Goal: Information Seeking & Learning: Learn about a topic

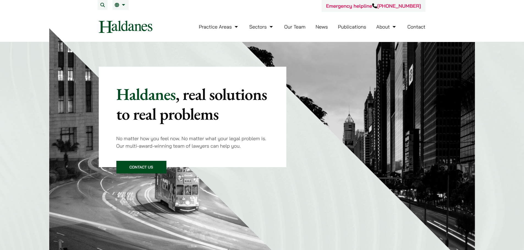
click at [326, 27] on link "News" at bounding box center [321, 27] width 12 height 6
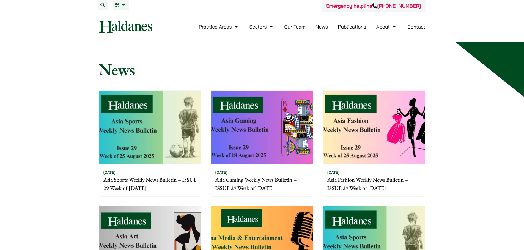
click at [260, 207] on img at bounding box center [262, 243] width 102 height 73
click at [166, 151] on img at bounding box center [150, 127] width 102 height 73
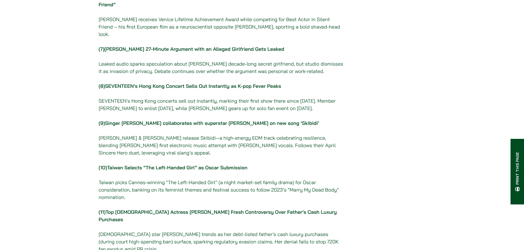
scroll to position [467, 0]
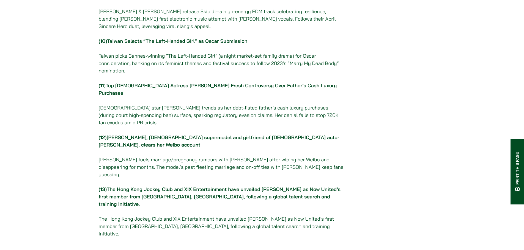
click at [198, 186] on link "The Hong Kong Jockey Club and XIX Entertainment have unveiled Ariel Tsang as No…" at bounding box center [220, 196] width 242 height 21
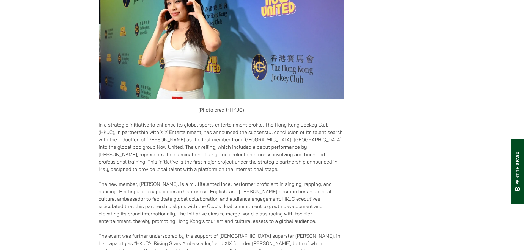
scroll to position [5287, 0]
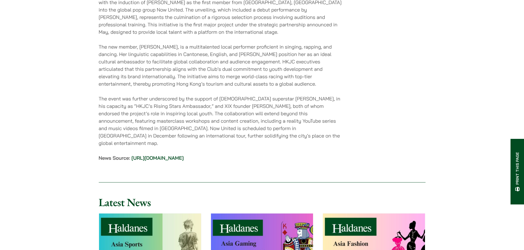
click at [183, 161] on link "https://www.koreaherald.com/article/10564267" at bounding box center [157, 158] width 52 height 6
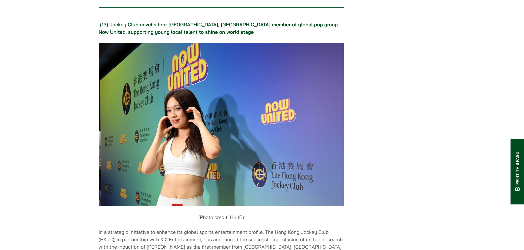
scroll to position [5040, 0]
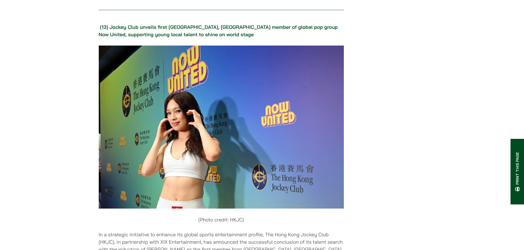
click at [217, 38] on p "(13) Jockey Club unveils first Hong Kong, China member of global pop group Now …" at bounding box center [221, 30] width 245 height 15
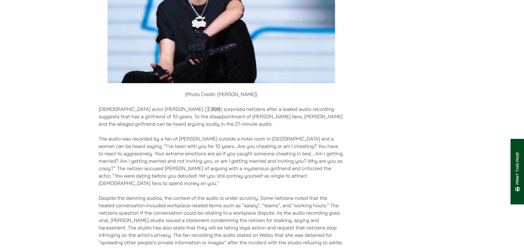
scroll to position [3061, 0]
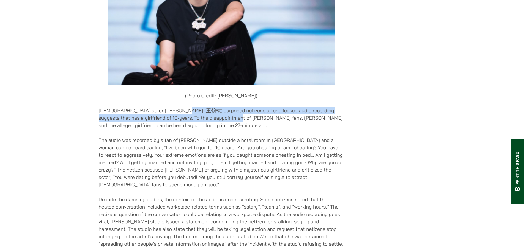
drag, startPoint x: 187, startPoint y: 78, endPoint x: 281, endPoint y: 78, distance: 93.7
click at [270, 107] on p "[DEMOGRAPHIC_DATA] actor [PERSON_NAME] (王鶴棣) surprised netizens after a leaked …" at bounding box center [221, 118] width 245 height 22
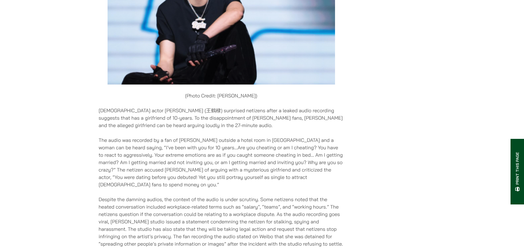
drag, startPoint x: 270, startPoint y: 90, endPoint x: 263, endPoint y: 93, distance: 7.3
click at [267, 107] on p "[DEMOGRAPHIC_DATA] actor [PERSON_NAME] (王鶴棣) surprised netizens after a leaked …" at bounding box center [221, 118] width 245 height 22
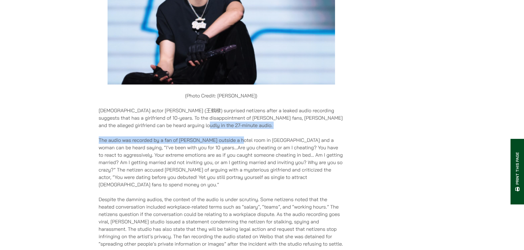
drag, startPoint x: 236, startPoint y: 96, endPoint x: 186, endPoint y: 94, distance: 50.1
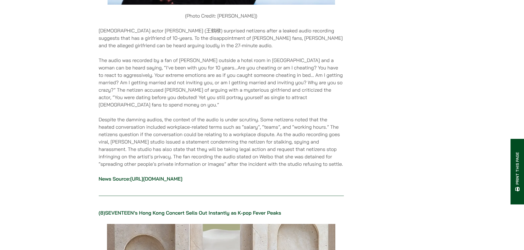
scroll to position [3143, 0]
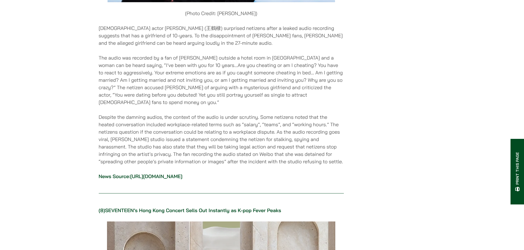
click at [172, 114] on p "Despite the damning audios, the context of the audio is under scrutiny. Some ne…" at bounding box center [221, 140] width 245 height 52
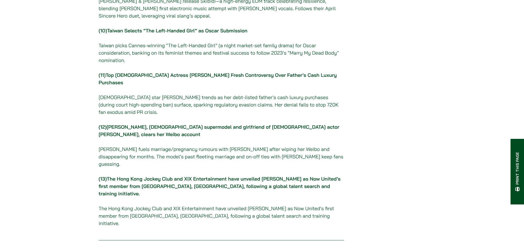
scroll to position [577, 0]
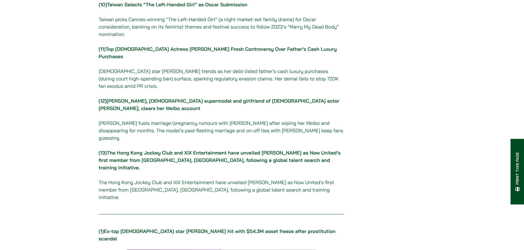
scroll to position [467, 0]
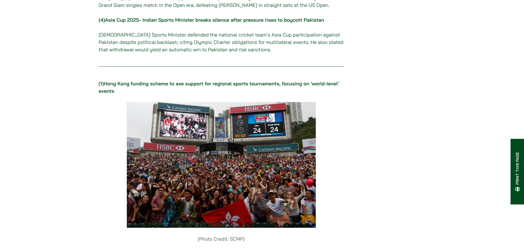
scroll to position [275, 0]
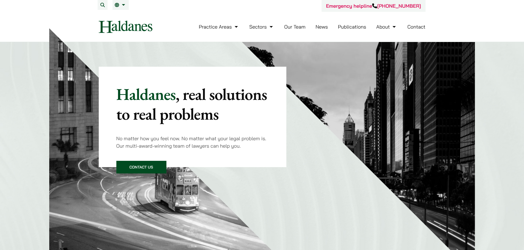
click at [319, 23] on li "News" at bounding box center [321, 27] width 12 height 12
click at [319, 26] on link "News" at bounding box center [321, 27] width 12 height 6
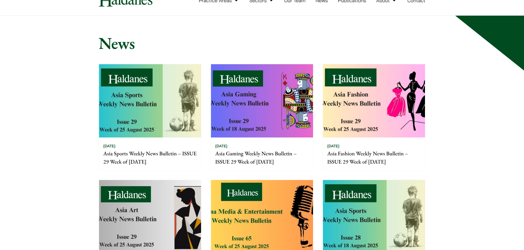
scroll to position [55, 0]
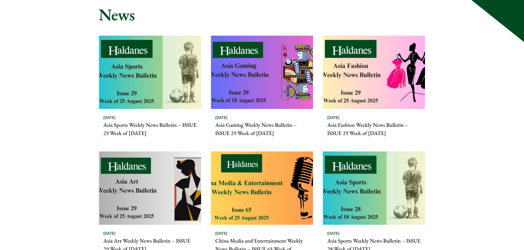
click at [244, 177] on img at bounding box center [262, 188] width 102 height 73
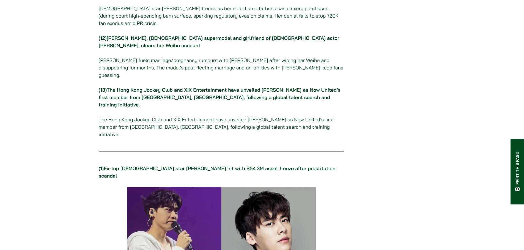
scroll to position [550, 0]
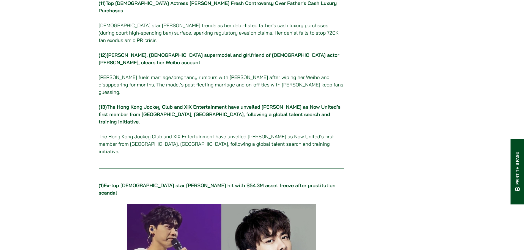
click at [238, 133] on p "The Hong Kong Jockey Club and XIX Entertainment have unveiled [PERSON_NAME] as …" at bounding box center [221, 144] width 245 height 22
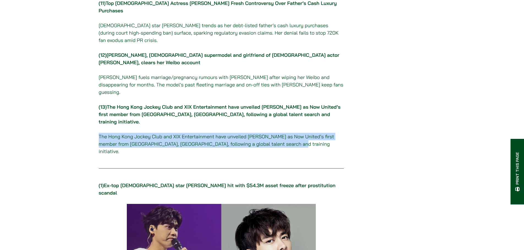
drag, startPoint x: 283, startPoint y: 117, endPoint x: 99, endPoint y: 113, distance: 183.6
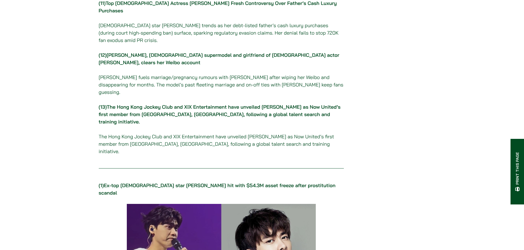
click at [240, 104] on link "The Hong Kong Jockey Club and XIX Entertainment have unveiled Ariel Tsang as No…" at bounding box center [220, 114] width 242 height 21
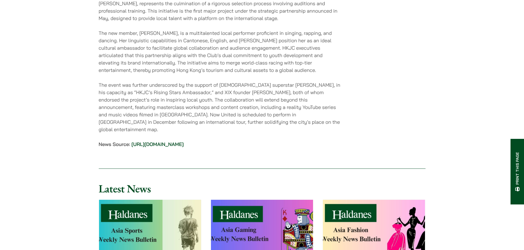
scroll to position [5287, 0]
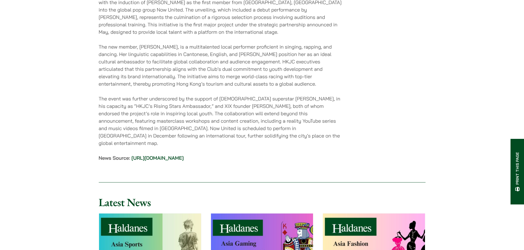
click at [184, 161] on link "https://www.koreaherald.com/article/10564267" at bounding box center [157, 158] width 52 height 6
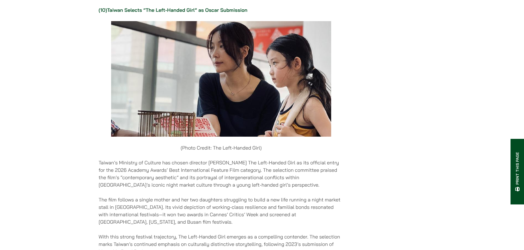
scroll to position [4023, 0]
